Goal: Obtain resource: Obtain resource

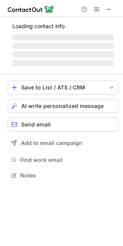
scroll to position [175, 123]
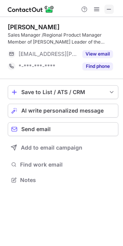
click at [109, 9] on span at bounding box center [109, 9] width 6 height 6
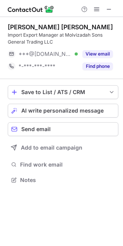
scroll to position [175, 123]
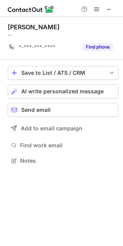
scroll to position [155, 123]
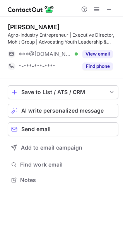
scroll to position [175, 123]
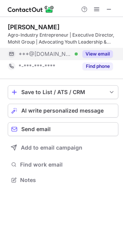
click at [92, 50] on button "View email" at bounding box center [97, 54] width 31 height 8
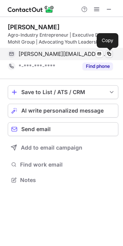
click at [107, 54] on span at bounding box center [109, 54] width 6 height 6
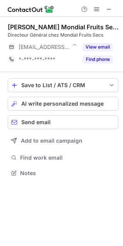
scroll to position [168, 123]
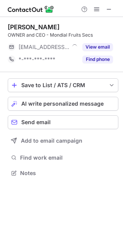
scroll to position [168, 123]
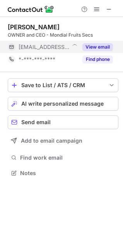
click at [96, 49] on button "View email" at bounding box center [97, 47] width 31 height 8
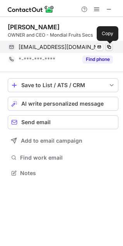
click at [107, 47] on span at bounding box center [109, 47] width 6 height 6
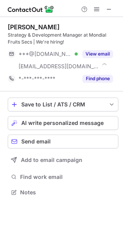
scroll to position [187, 123]
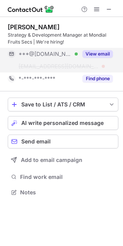
click at [101, 55] on button "View email" at bounding box center [97, 54] width 31 height 8
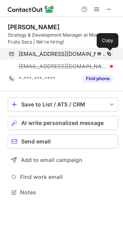
click at [109, 52] on span at bounding box center [109, 54] width 6 height 6
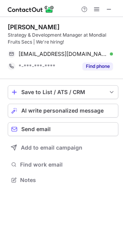
scroll to position [175, 123]
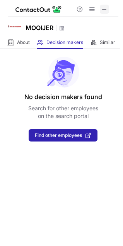
click at [105, 11] on span at bounding box center [104, 9] width 6 height 6
